Goal: Communication & Community: Answer question/provide support

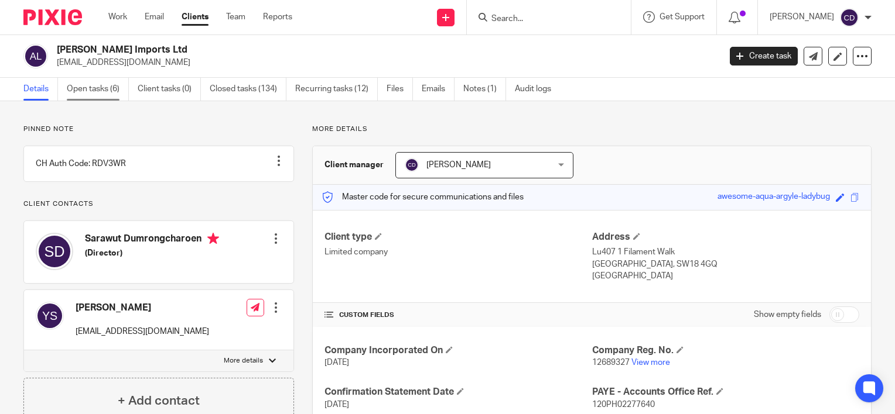
click at [90, 97] on link "Open tasks (6)" at bounding box center [98, 89] width 62 height 23
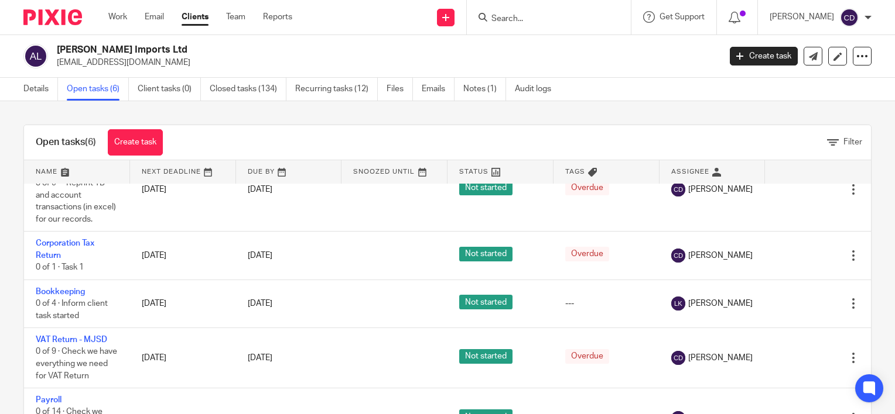
scroll to position [37, 0]
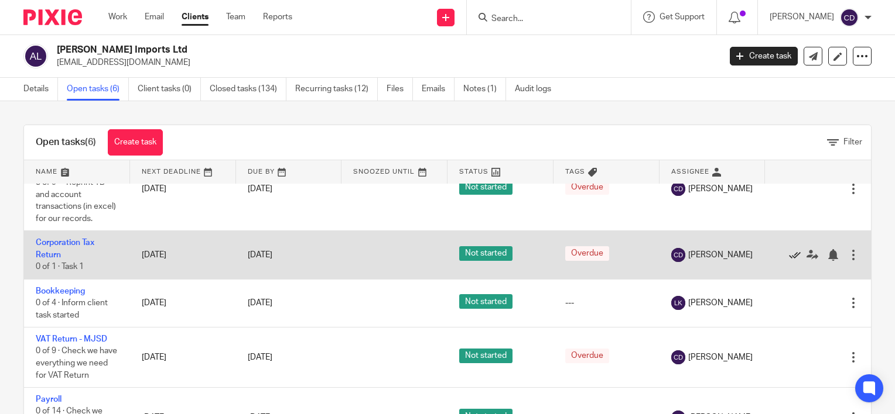
click at [789, 261] on icon at bounding box center [795, 255] width 12 height 12
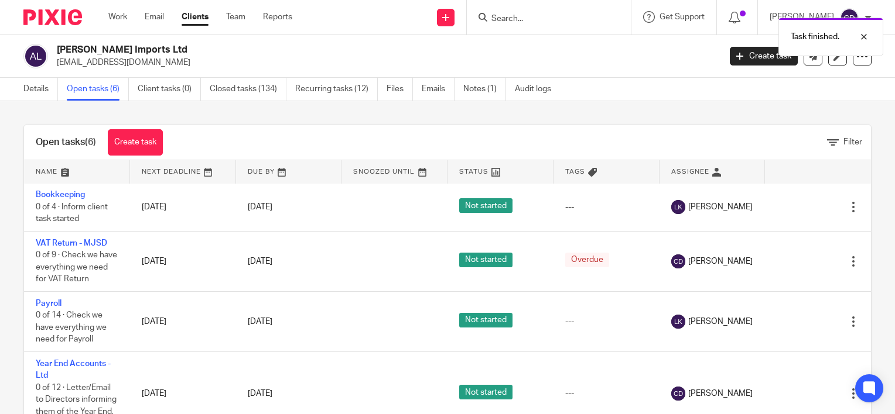
scroll to position [100, 0]
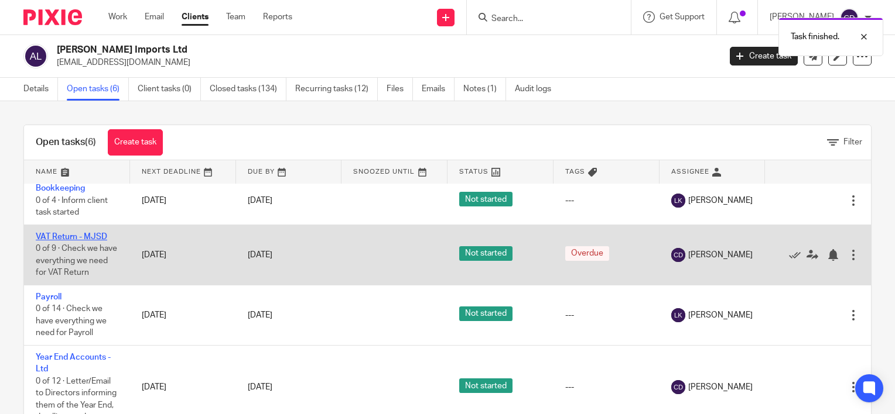
click at [60, 241] on link "VAT Return - MJSD" at bounding box center [71, 237] width 71 height 8
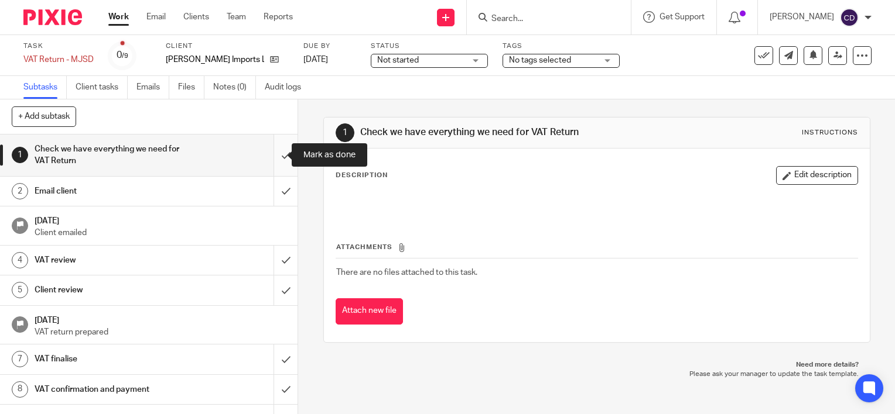
click at [276, 162] on input "submit" at bounding box center [148, 156] width 297 height 42
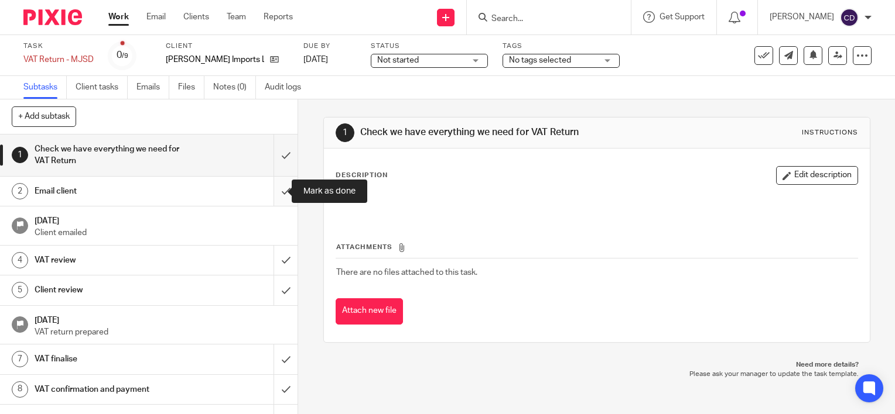
click at [275, 190] on input "submit" at bounding box center [148, 191] width 297 height 29
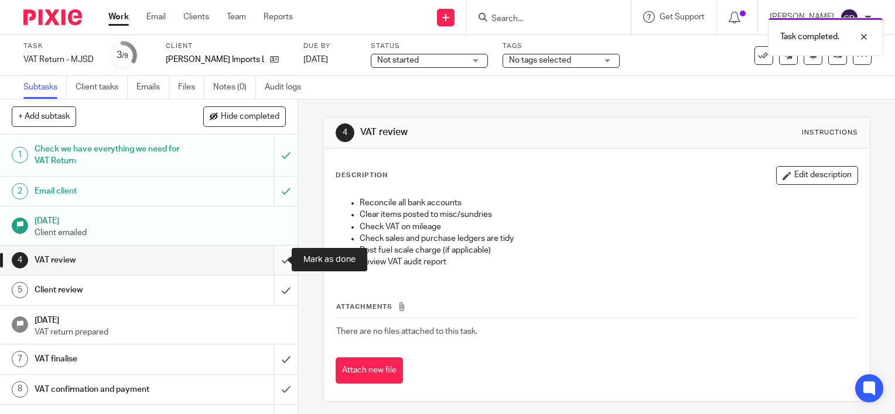
click at [274, 261] on input "submit" at bounding box center [148, 260] width 297 height 29
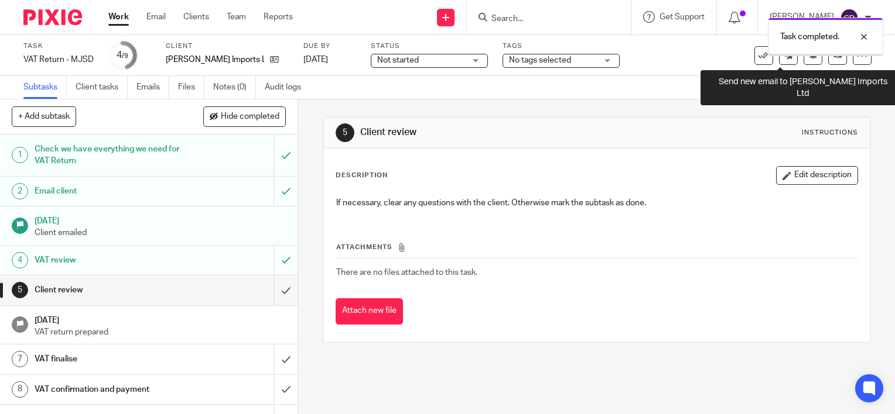
click at [780, 64] on link at bounding box center [788, 55] width 19 height 19
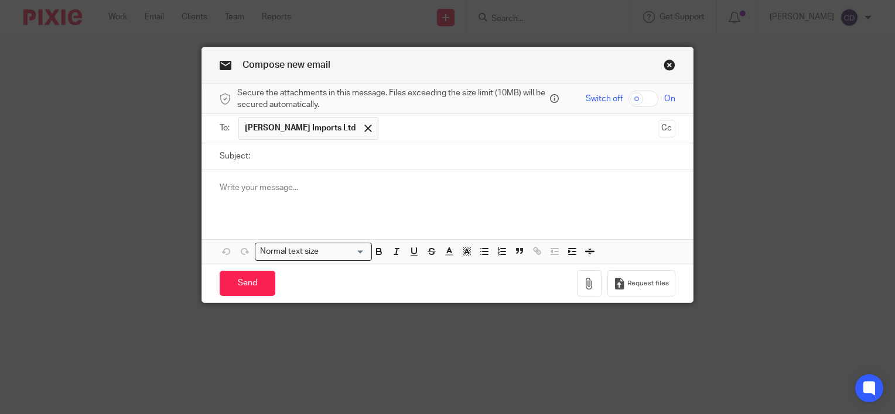
click at [302, 187] on p at bounding box center [447, 188] width 455 height 12
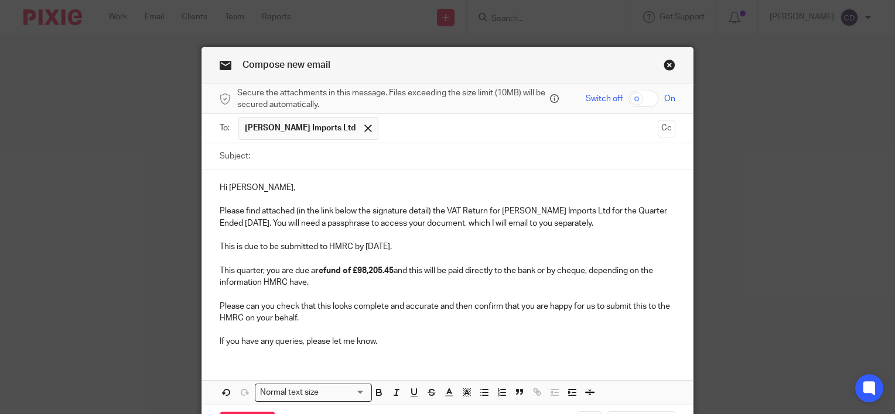
click at [293, 152] on input "Subject:" at bounding box center [465, 156] width 419 height 26
type input "September 2025 VAT Return"
click at [647, 102] on input "checkbox" at bounding box center [643, 99] width 30 height 16
checkbox input "true"
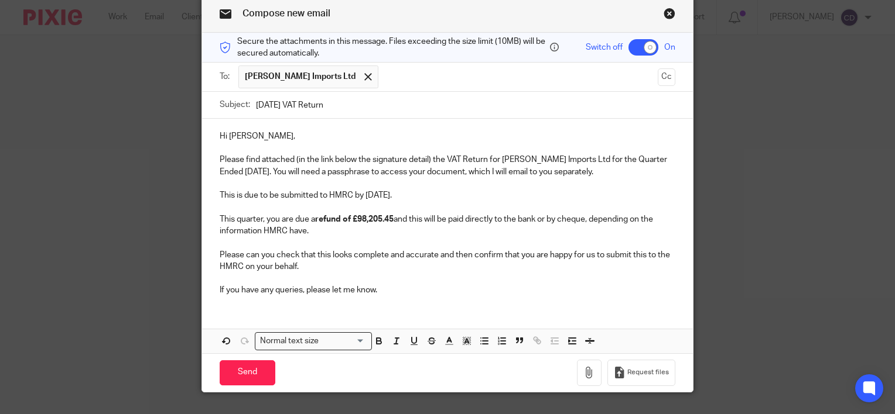
scroll to position [55, 0]
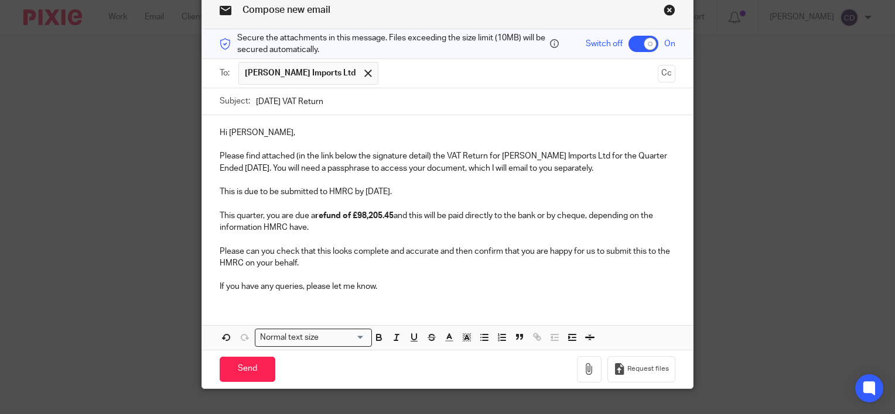
click at [453, 294] on div "Hi Tang, Please find attached (in the link below the signature detail) the VAT …" at bounding box center [447, 208] width 491 height 187
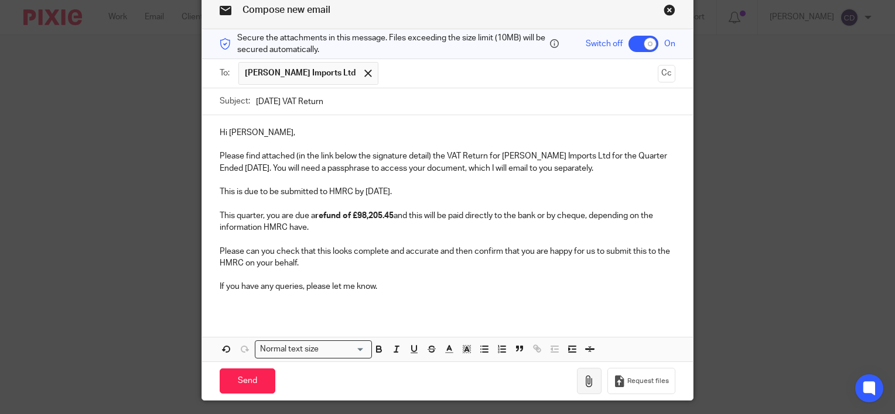
click at [584, 376] on icon "button" at bounding box center [589, 382] width 12 height 12
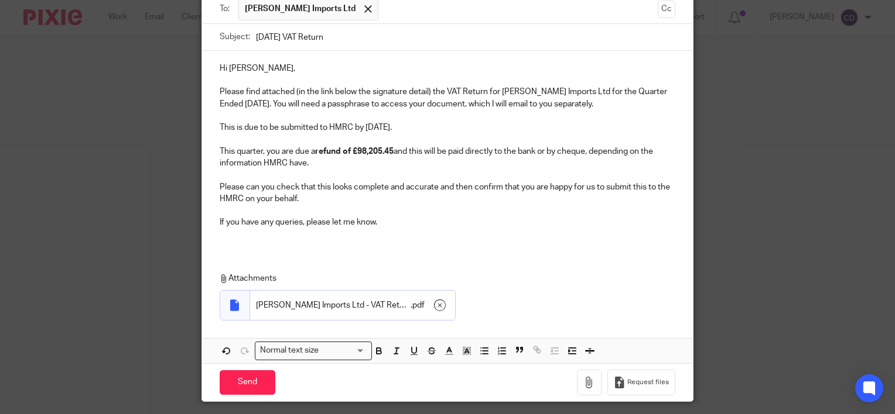
scroll to position [125, 0]
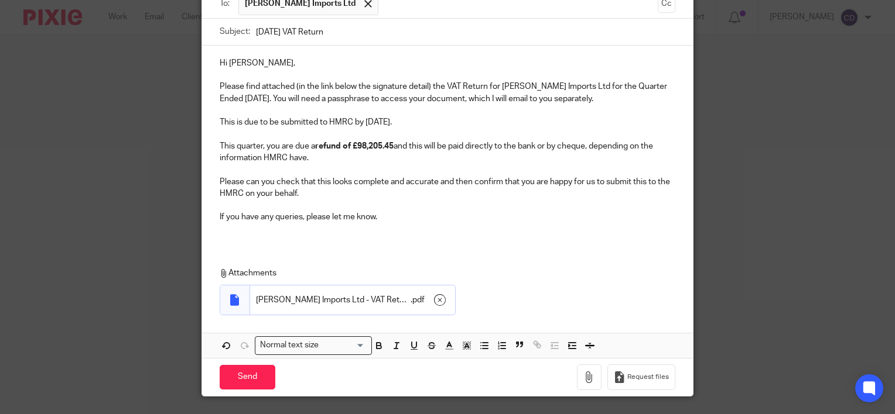
click at [464, 225] on p at bounding box center [447, 230] width 455 height 12
click at [251, 381] on input "Send" at bounding box center [248, 377] width 56 height 25
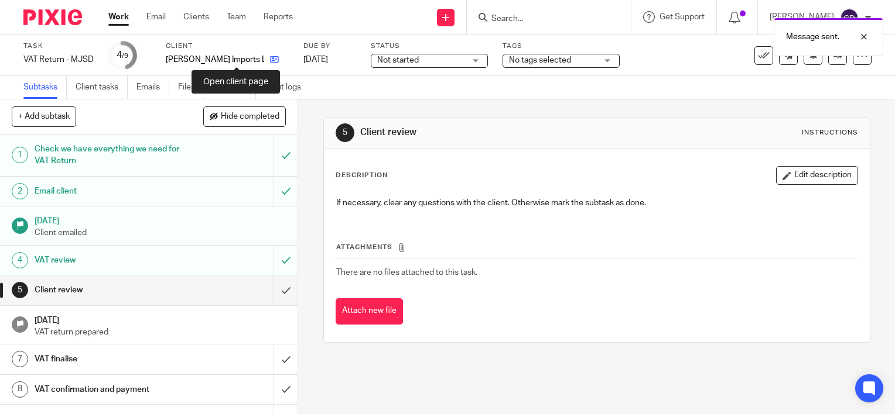
click at [270, 61] on icon at bounding box center [274, 59] width 9 height 9
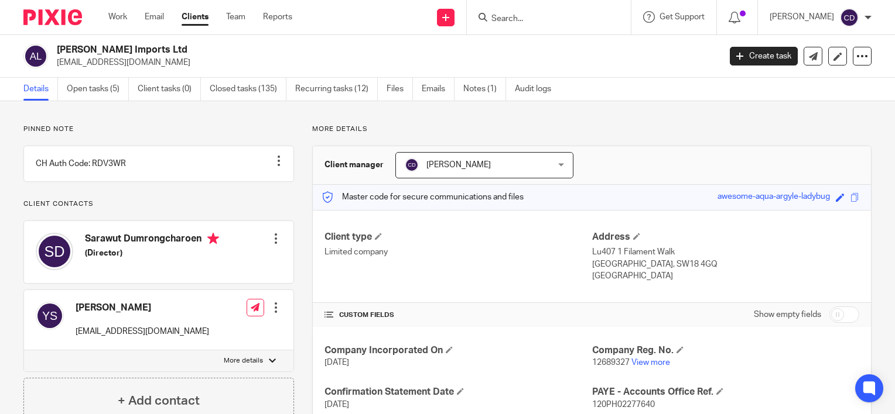
drag, startPoint x: 698, startPoint y: 197, endPoint x: 819, endPoint y: 200, distance: 120.6
click at [819, 200] on div "Master code for secure communications and files awesome-aqua-argyle-ladybug Sav…" at bounding box center [592, 197] width 558 height 25
copy div "awesome-aqua-argyle-ladybug"
click at [808, 56] on icon at bounding box center [812, 56] width 9 height 9
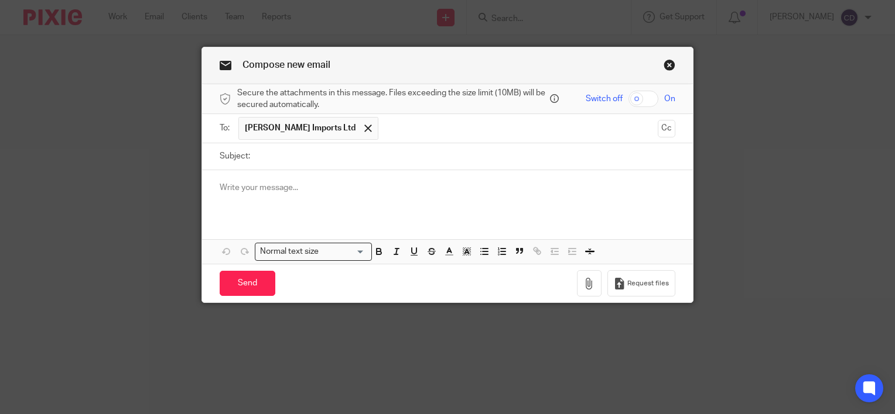
click at [418, 151] on input "Subject:" at bounding box center [465, 156] width 419 height 26
type input "Passphrase"
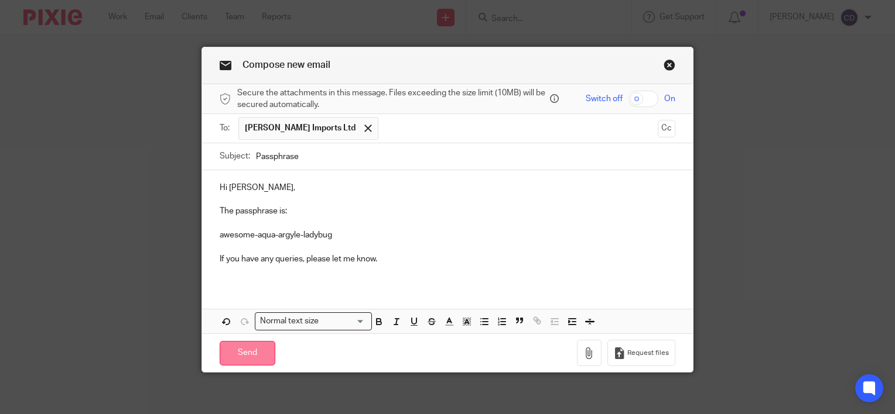
click at [231, 357] on input "Send" at bounding box center [248, 353] width 56 height 25
